Goal: Transaction & Acquisition: Purchase product/service

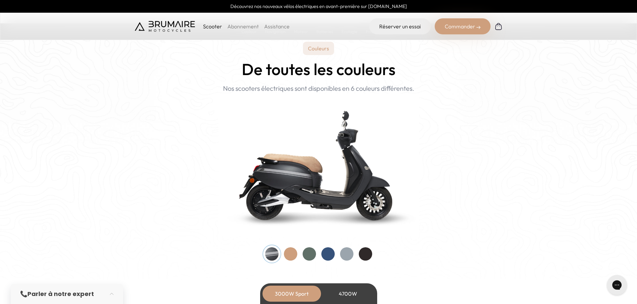
scroll to position [735, 0]
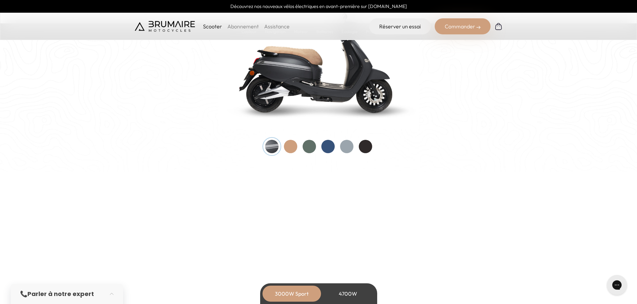
click at [293, 147] on div at bounding box center [290, 146] width 13 height 13
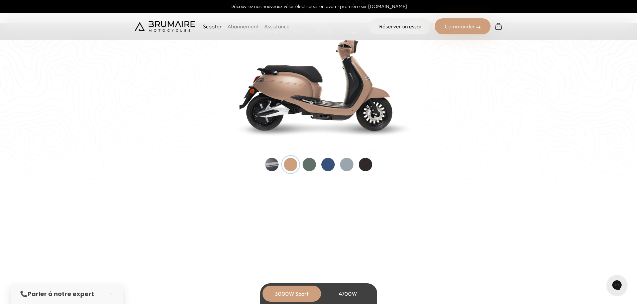
scroll to position [702, 0]
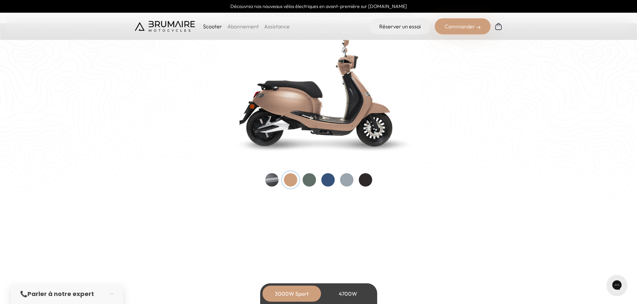
click at [307, 176] on div at bounding box center [308, 179] width 13 height 13
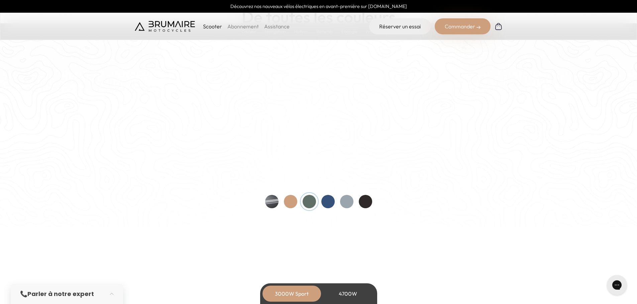
scroll to position [668, 0]
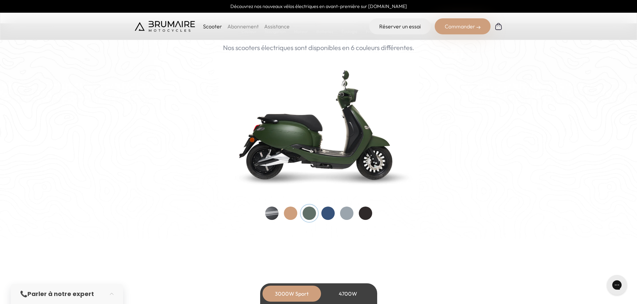
click at [327, 209] on div at bounding box center [327, 213] width 13 height 13
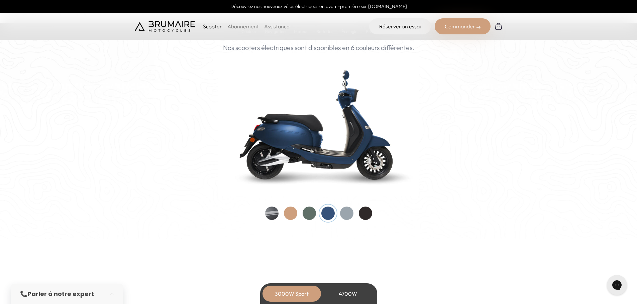
click at [352, 212] on div at bounding box center [346, 213] width 13 height 13
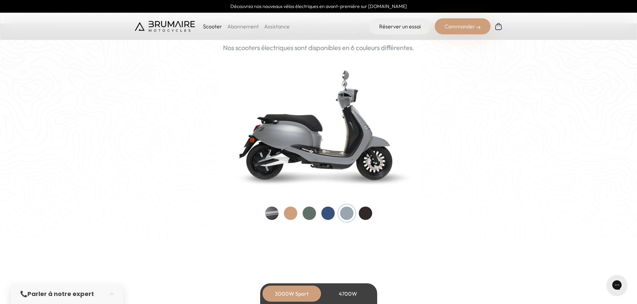
click at [363, 213] on div at bounding box center [365, 213] width 13 height 13
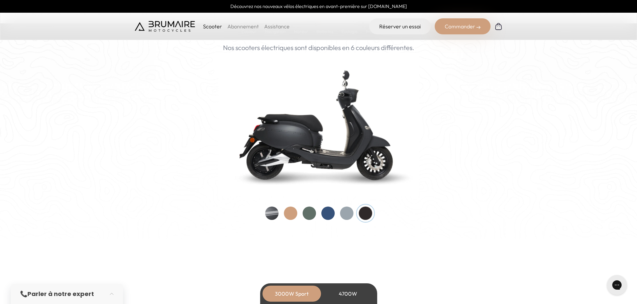
click at [271, 217] on div at bounding box center [271, 213] width 13 height 13
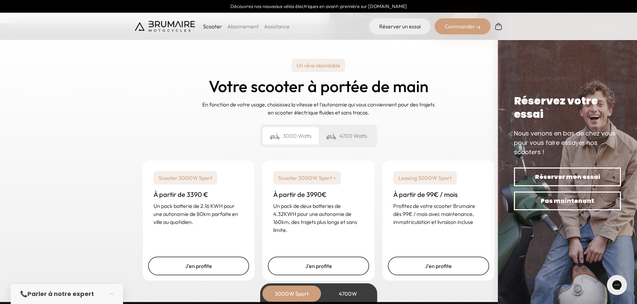
scroll to position [1537, 0]
